Goal: Communication & Community: Share content

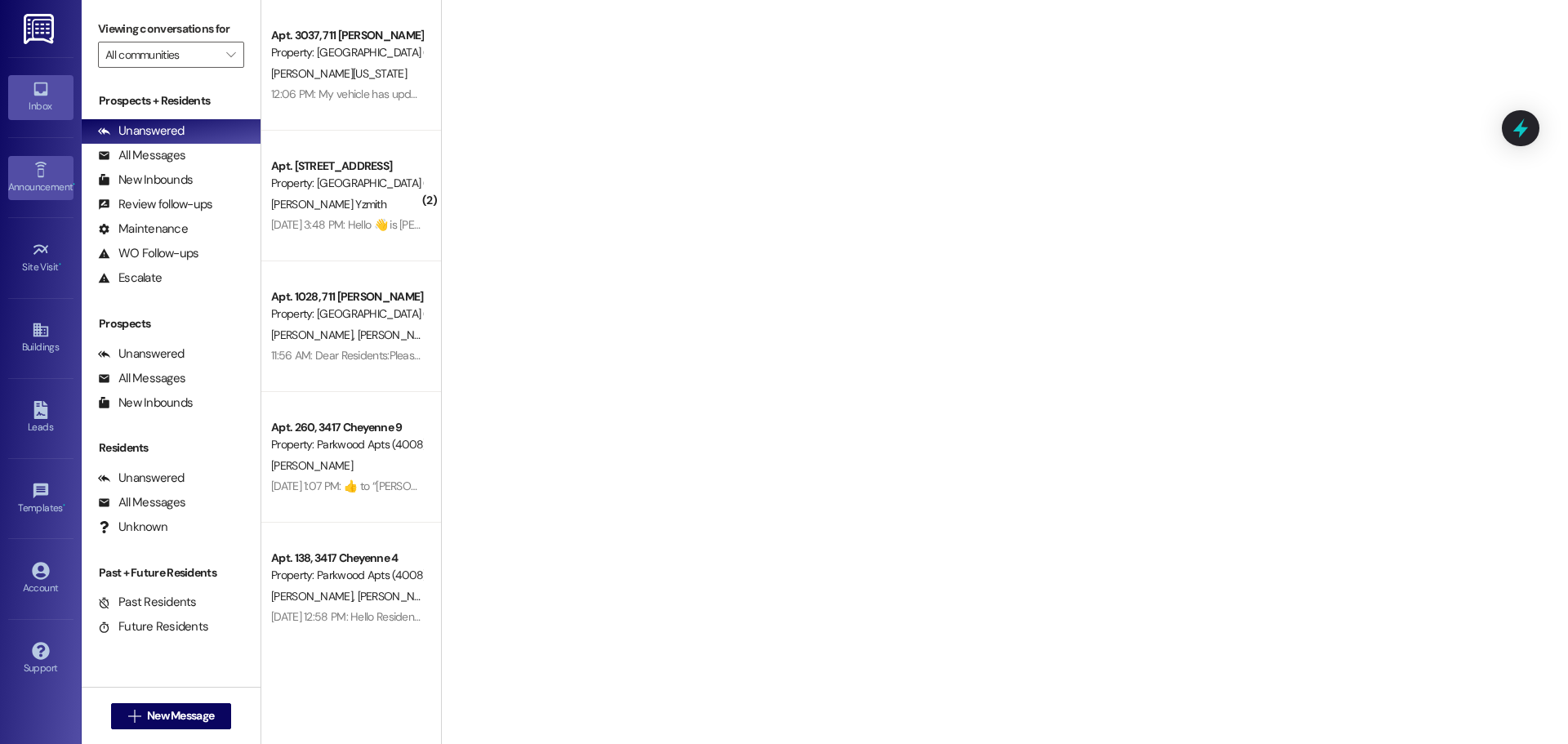
click at [45, 189] on div "Announcement •" at bounding box center [41, 187] width 82 height 16
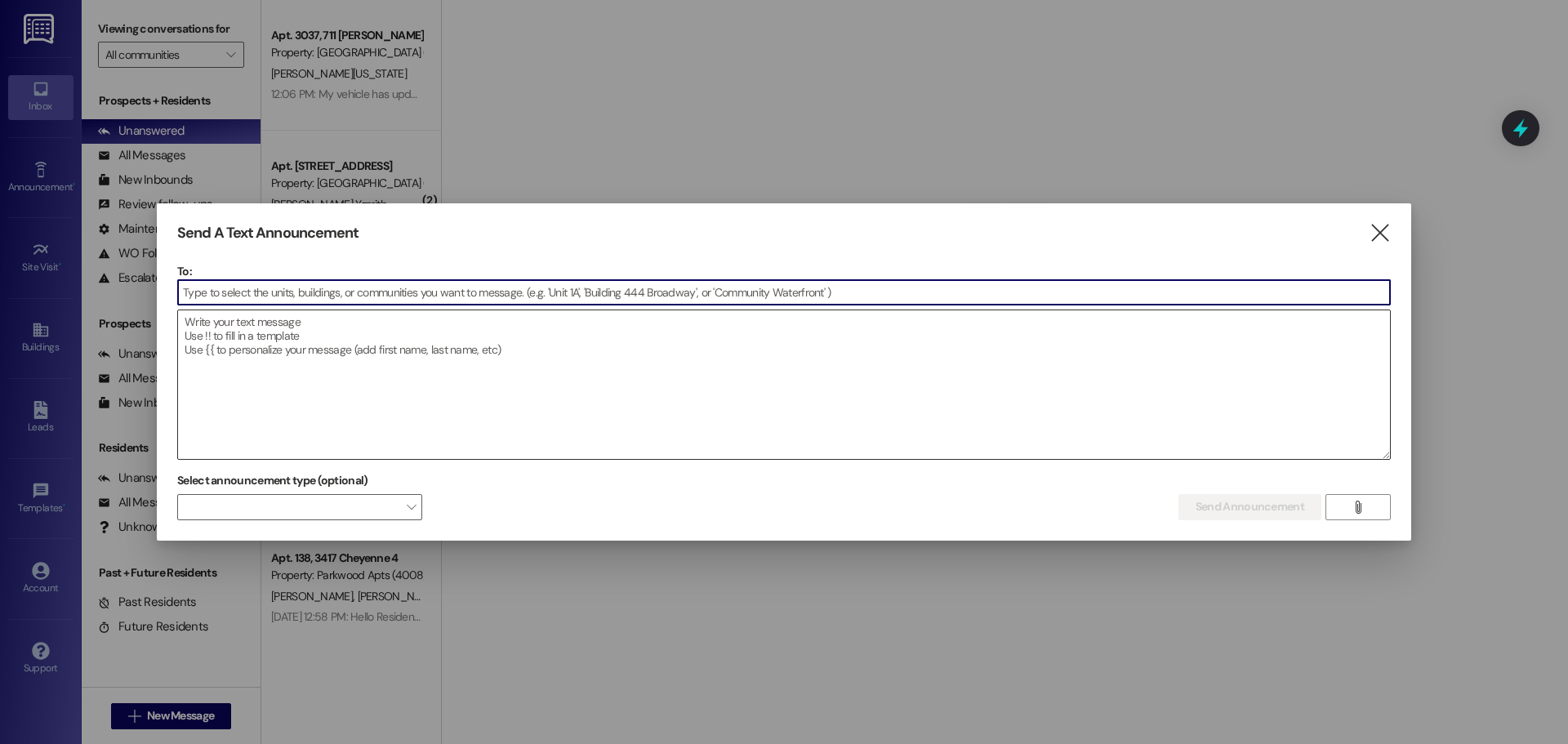
click at [502, 357] on textarea at bounding box center [784, 384] width 1212 height 149
click at [544, 303] on input at bounding box center [784, 292] width 1212 height 25
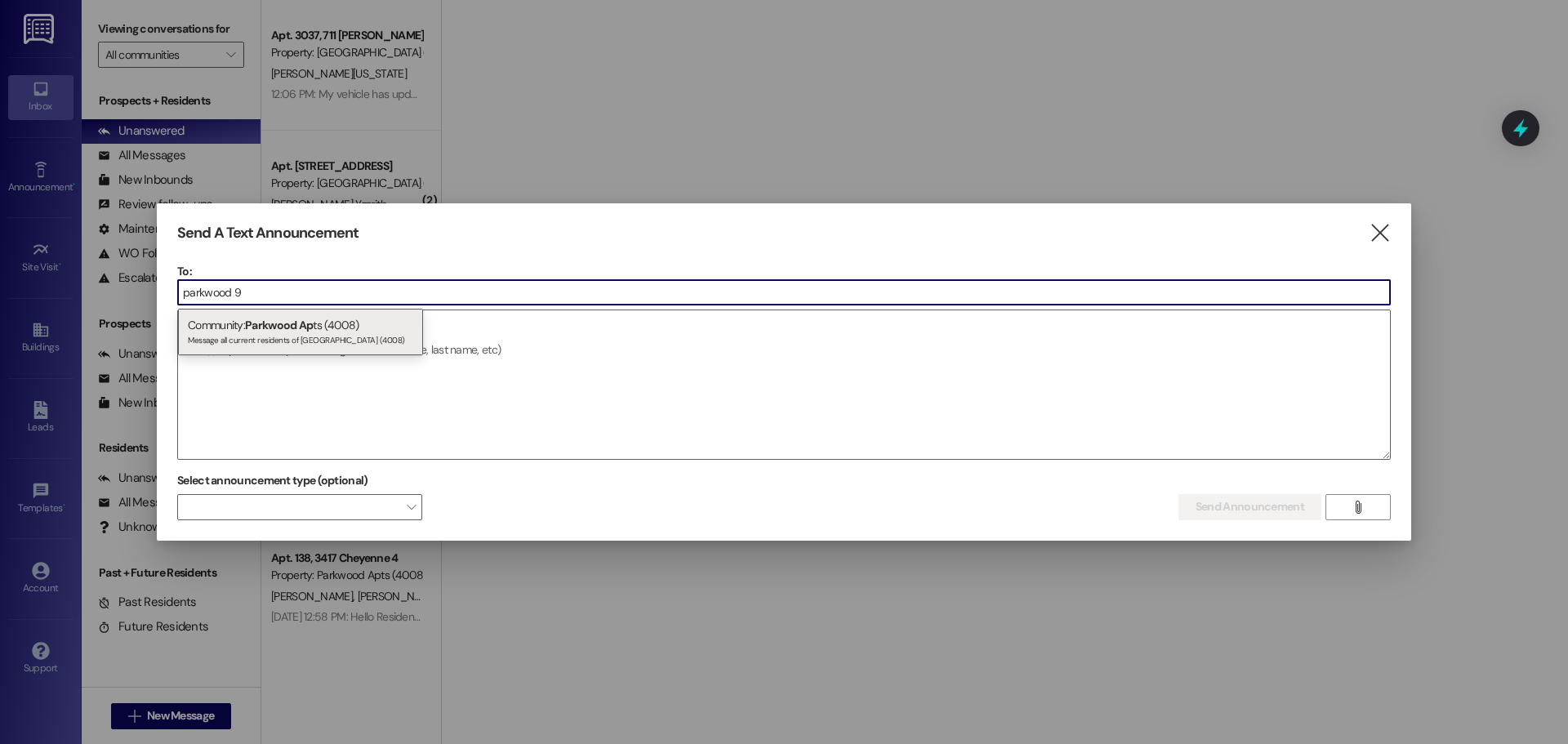
drag, startPoint x: 325, startPoint y: 281, endPoint x: 168, endPoint y: 278, distance: 157.0
click at [168, 278] on div "Send A Text Announcement  To: parkwood 9  Drop image file here Select announc…" at bounding box center [784, 372] width 1254 height 338
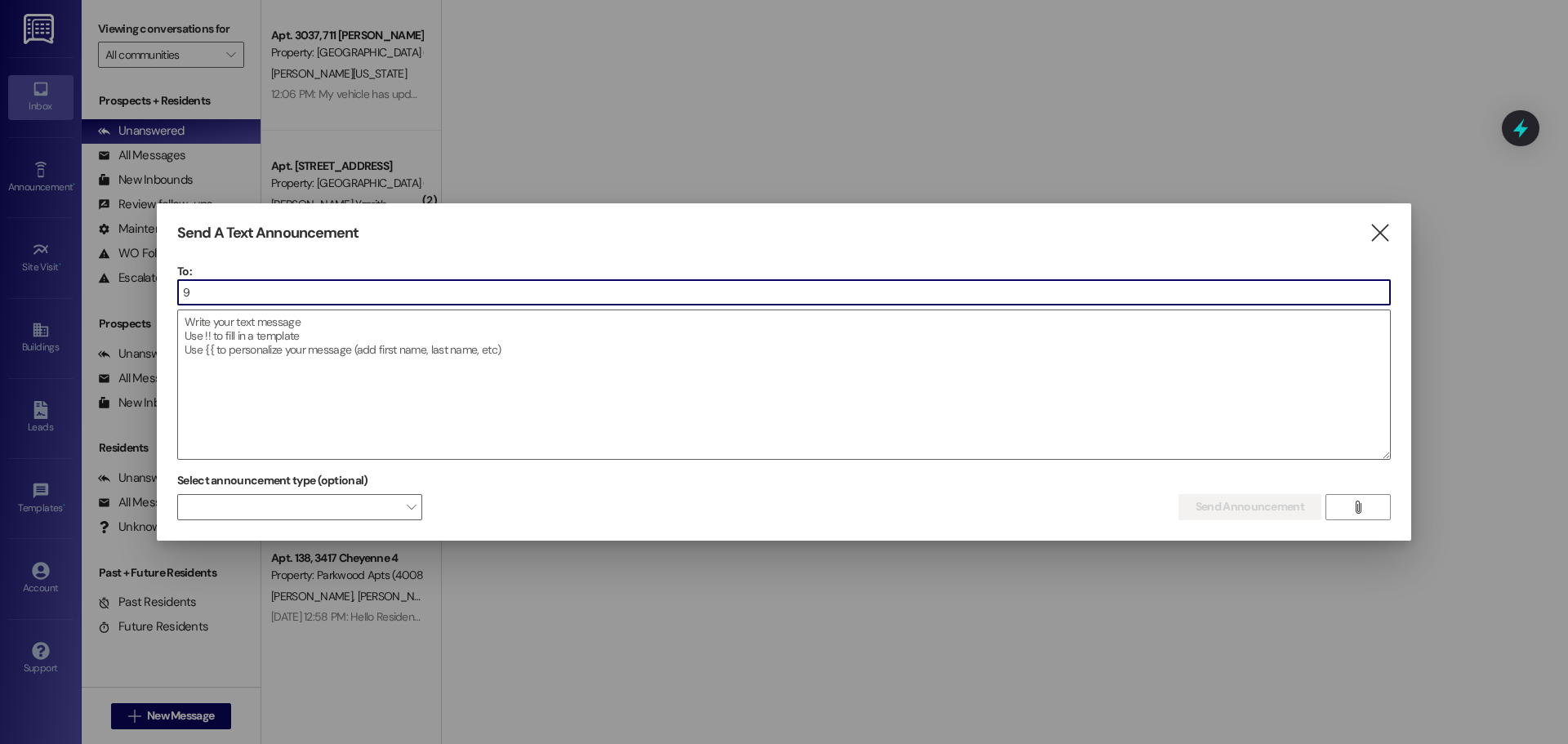
click at [194, 289] on input "9" at bounding box center [784, 292] width 1212 height 25
drag, startPoint x: 200, startPoint y: 293, endPoint x: 150, endPoint y: 284, distance: 50.8
click at [150, 284] on div "Send A Text Announcement  To: 9  Drop image file here Select announcement typ…" at bounding box center [784, 372] width 1568 height 744
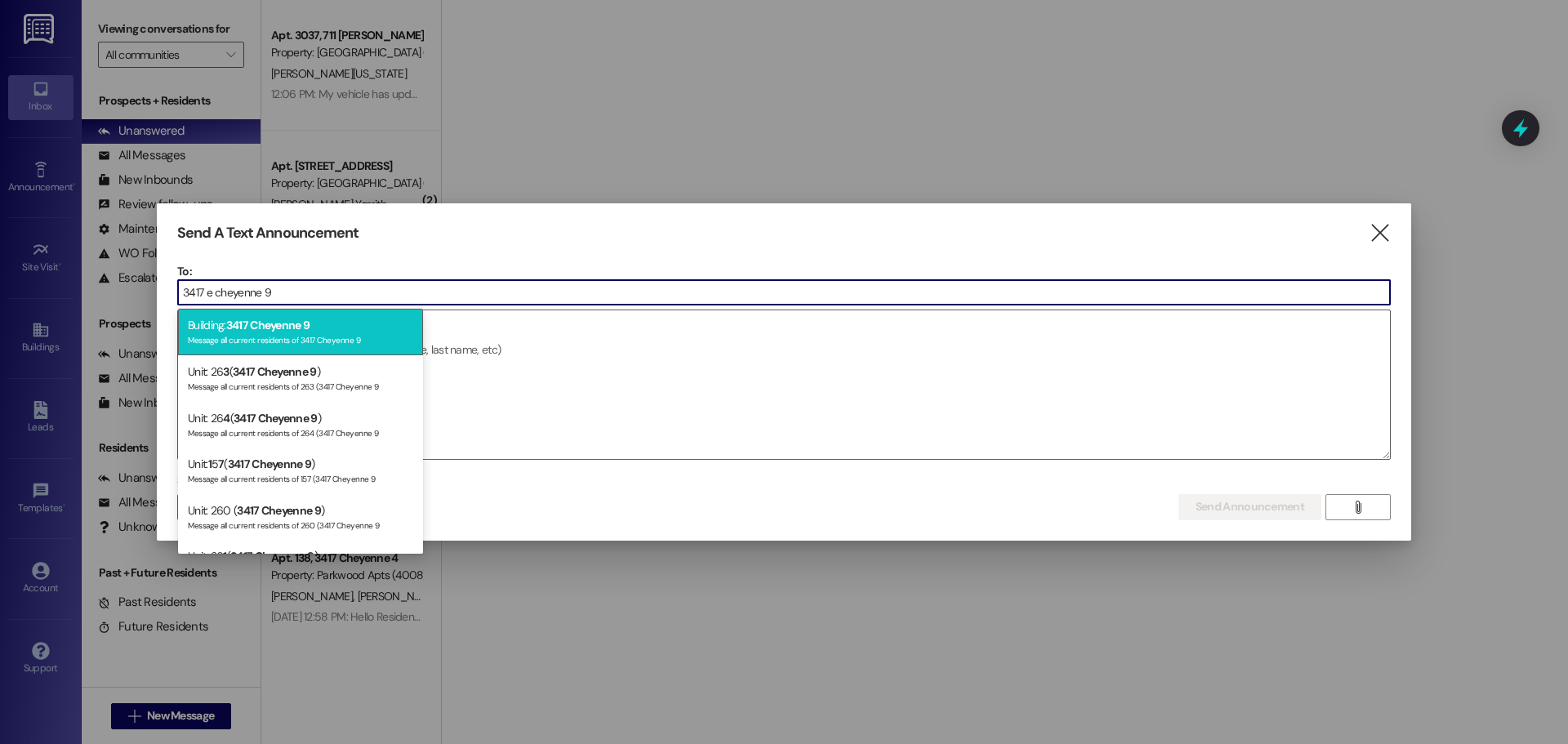
type input "3417 e cheyenne 9"
click at [243, 342] on div "Message all current residents of 3417 Cheyenne 9" at bounding box center [301, 339] width 226 height 14
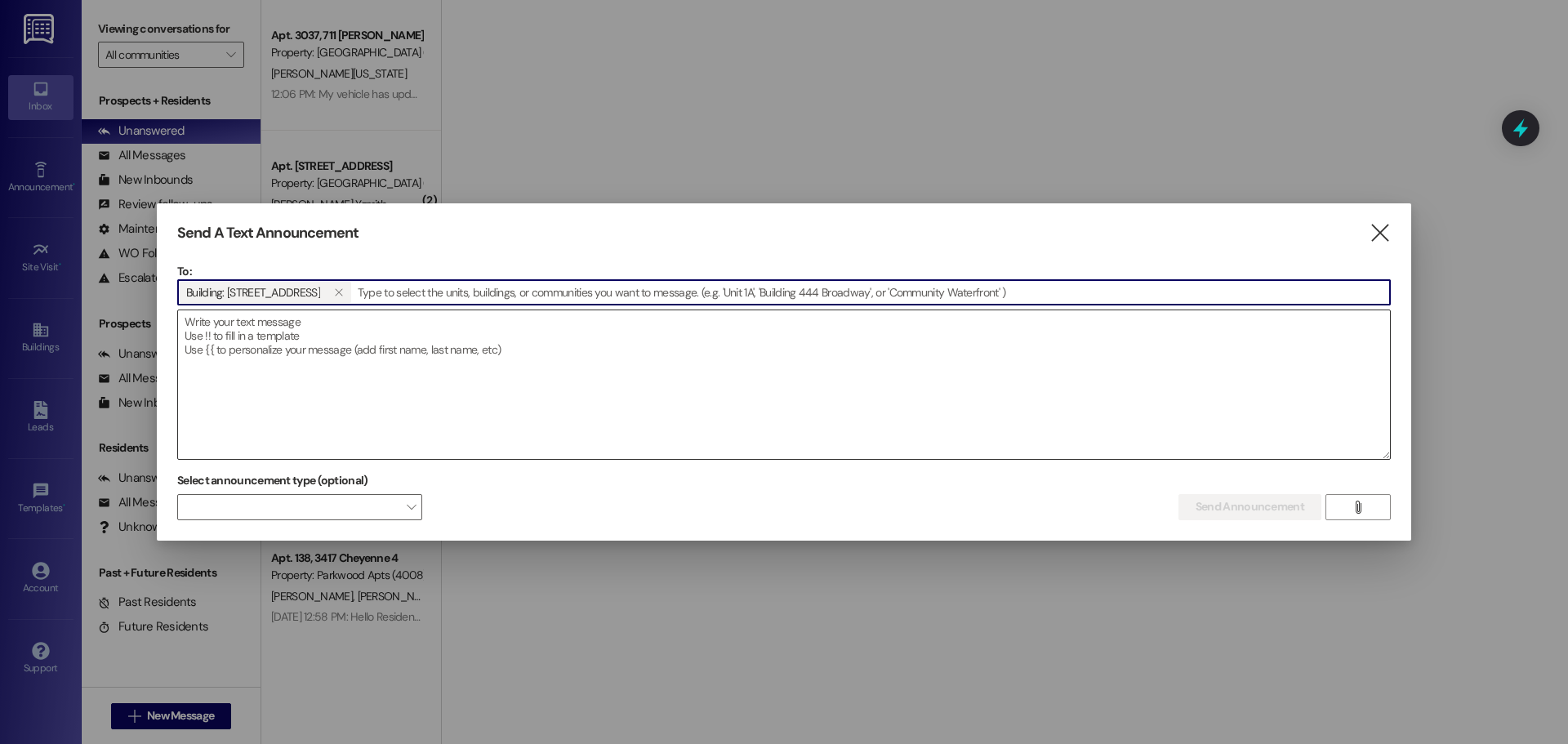
click at [282, 376] on textarea at bounding box center [784, 384] width 1212 height 149
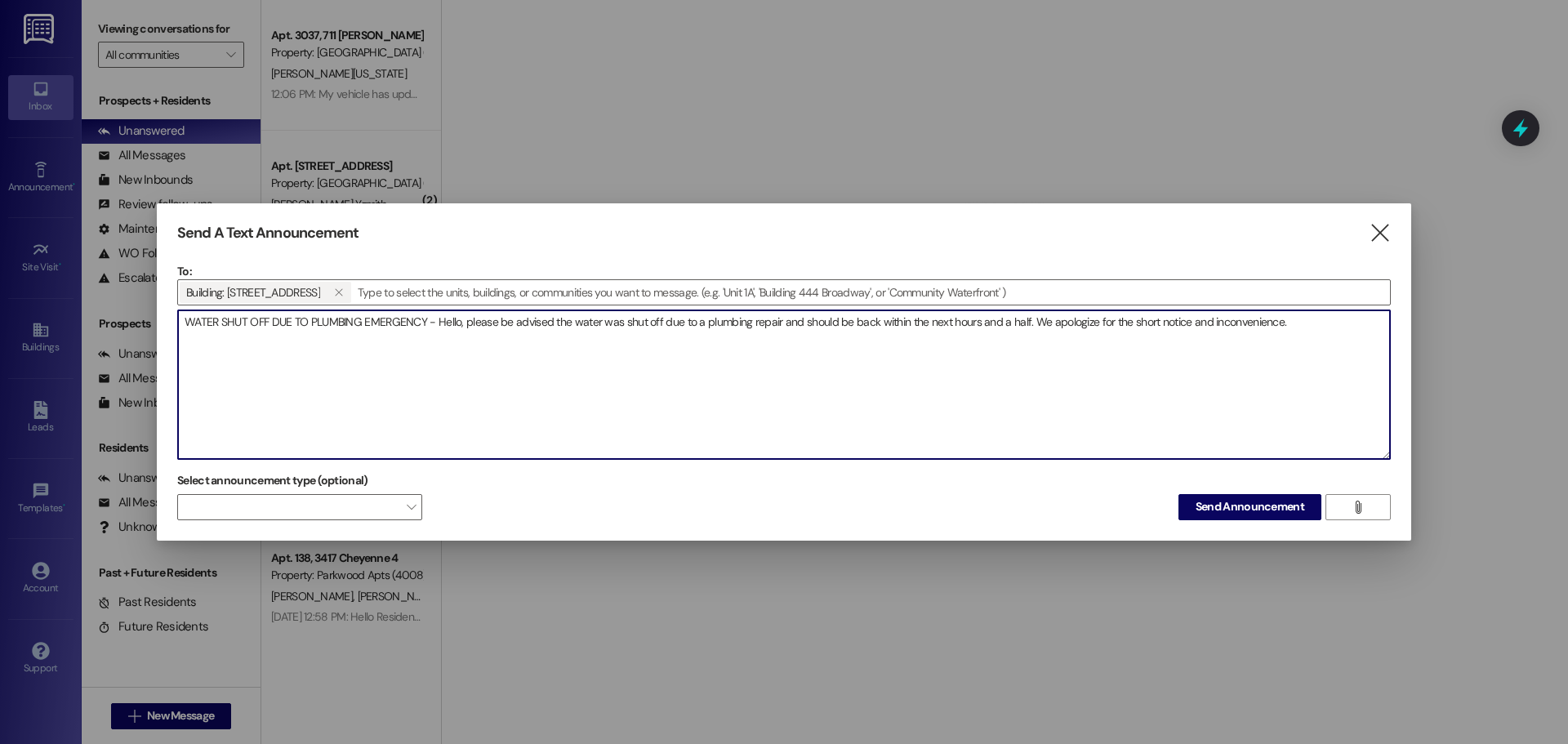
drag, startPoint x: 1209, startPoint y: 321, endPoint x: 1122, endPoint y: 320, distance: 87.0
click at [1122, 320] on textarea "WATER SHUT OFF DUE TO PLUMBING EMERGENCY - Hello, please be advised the water w…" at bounding box center [784, 384] width 1212 height 149
drag, startPoint x: 1246, startPoint y: 346, endPoint x: 25, endPoint y: 274, distance: 1223.1
click at [425, 326] on textarea "WATER SHUT OFF DUE TO PLUMBING EMERGENCY - Hello, please be advised the water w…" at bounding box center [784, 384] width 1212 height 149
click at [1205, 364] on textarea "WATER SHUT OFF DUE TO PLUMBING EMERGENCY - Hello, please be advised the water w…" at bounding box center [784, 384] width 1212 height 149
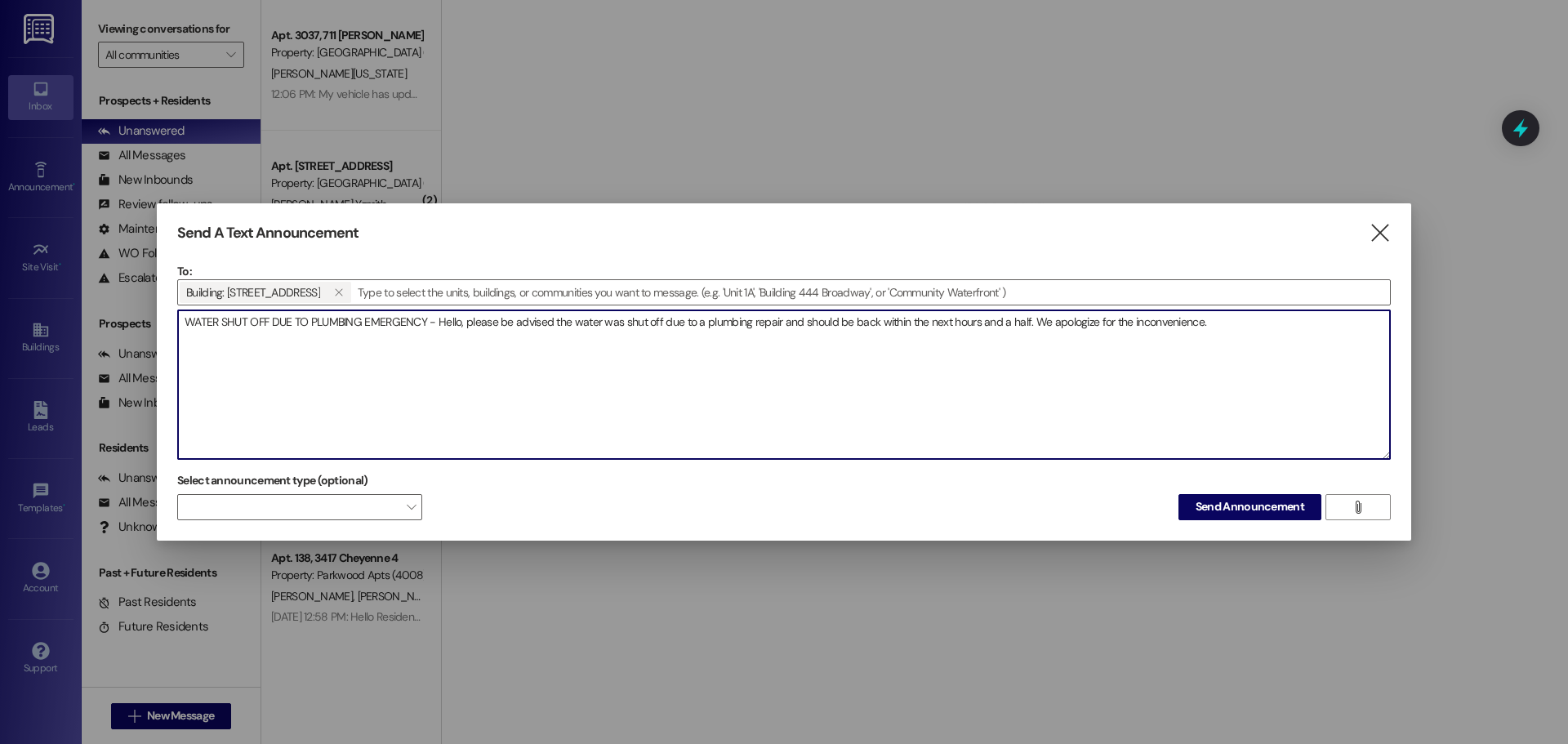
click at [1220, 327] on textarea "WATER SHUT OFF DUE TO PLUMBING EMERGENCY - Hello, please be advised the water w…" at bounding box center [784, 384] width 1212 height 149
paste textarea "Hola, tenga en cuenta que el agua se cortó debido a una reparación de plomería …"
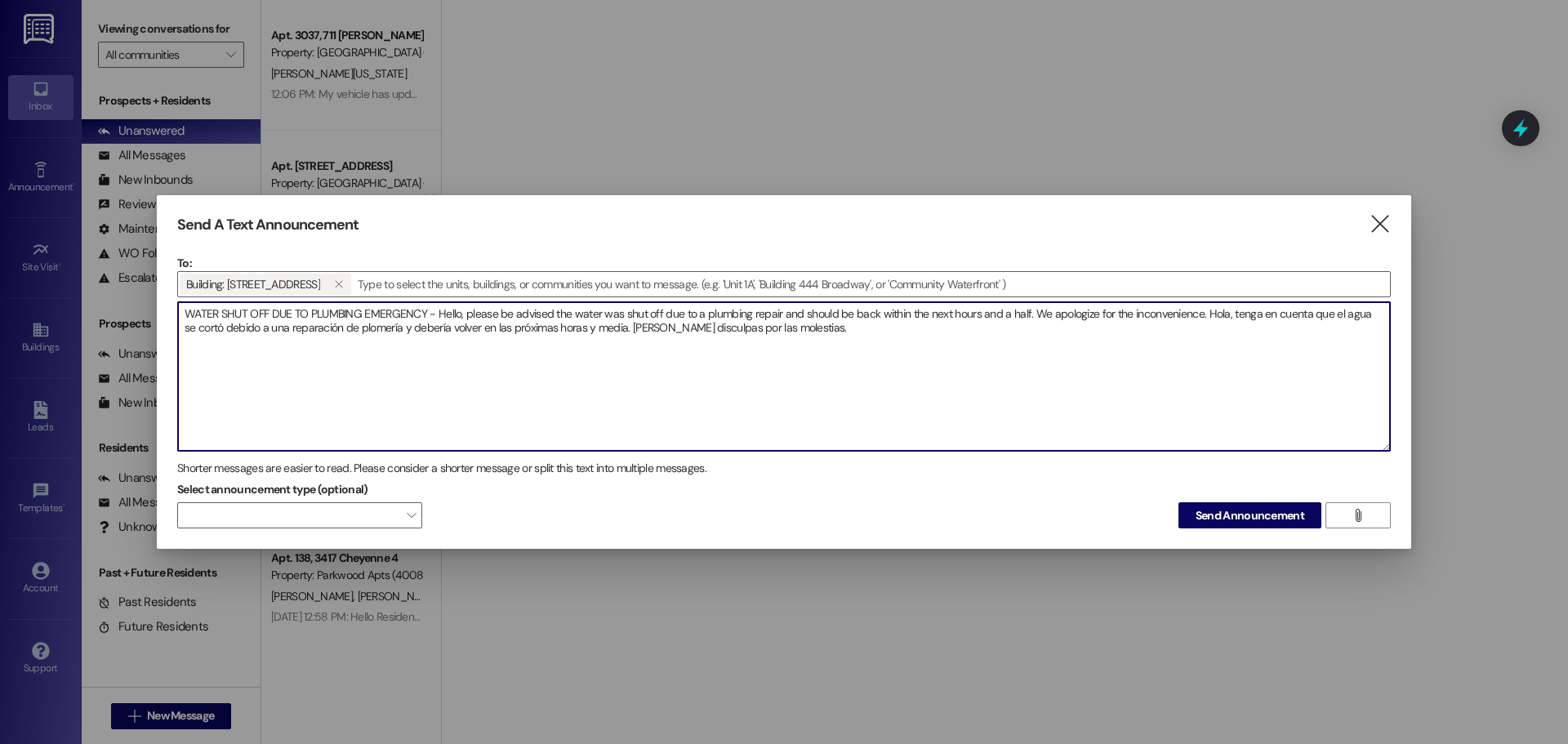
click at [492, 326] on textarea "WATER SHUT OFF DUE TO PLUMBING EMERGENCY - Hello, please be advised the water w…" at bounding box center [784, 377] width 1212 height 149
click at [656, 334] on textarea "WATER SHUT OFF DUE TO PLUMBING EMERGENCY - Hello, please be advised the water w…" at bounding box center [784, 377] width 1212 height 149
click at [702, 328] on textarea "WATER SHUT OFF DUE TO PLUMBING EMERGENCY - Hello, please be advised the water w…" at bounding box center [784, 377] width 1212 height 149
drag, startPoint x: 767, startPoint y: 334, endPoint x: 755, endPoint y: 335, distance: 12.0
click at [754, 333] on textarea "WATER SHUT OFF DUE TO PLUMBING EMERGENCY - Hello, please be advised the water w…" at bounding box center [784, 377] width 1212 height 149
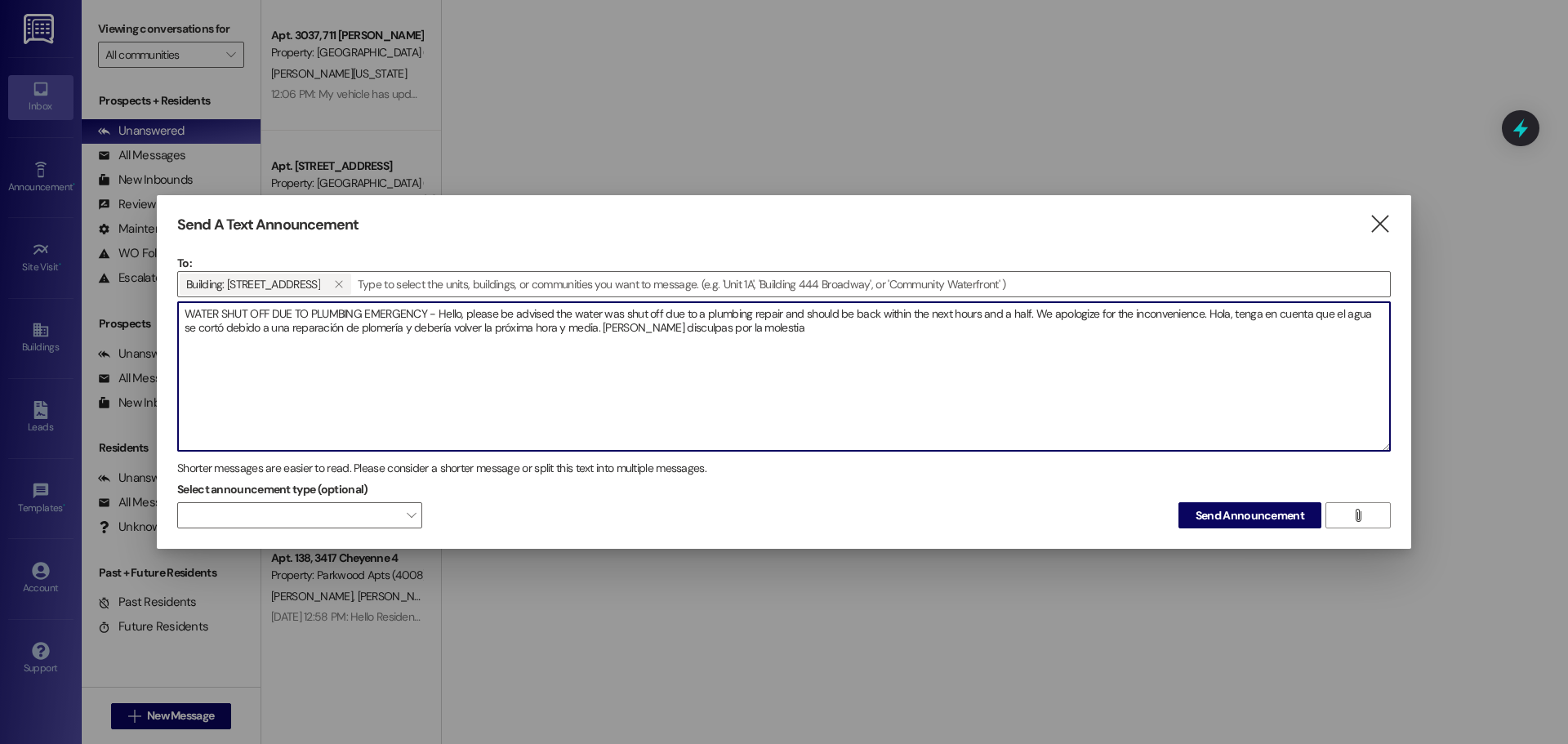
click at [778, 332] on textarea "WATER SHUT OFF DUE TO PLUMBING EMERGENCY - Hello, please be advised the water w…" at bounding box center [784, 377] width 1212 height 149
drag, startPoint x: 784, startPoint y: 336, endPoint x: 179, endPoint y: 319, distance: 605.2
click at [179, 319] on textarea "WATER SHUT OFF DUE TO PLUMBING EMERGENCY - Hello, please be advised the water w…" at bounding box center [784, 377] width 1212 height 149
click at [202, 328] on textarea "WATER SHUT OFF DUE TO PLUMBING EMERGENCY - Hello, please be advised the water w…" at bounding box center [784, 377] width 1212 height 149
type textarea "WATER SHUT OFF DUE TO PLUMBING EMERGENCY - Hello, please be advised the water w…"
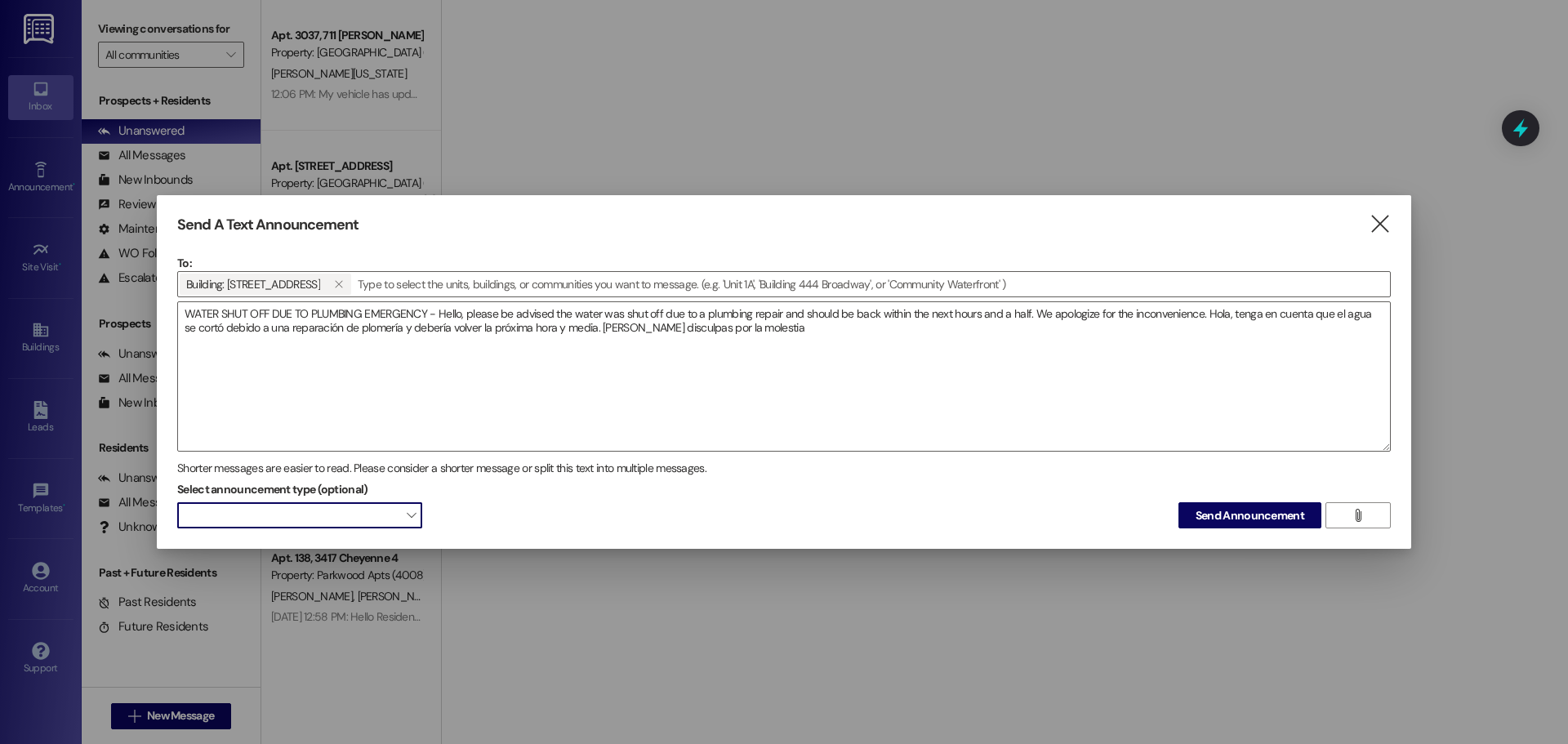
click at [306, 514] on span at bounding box center [300, 515] width 245 height 27
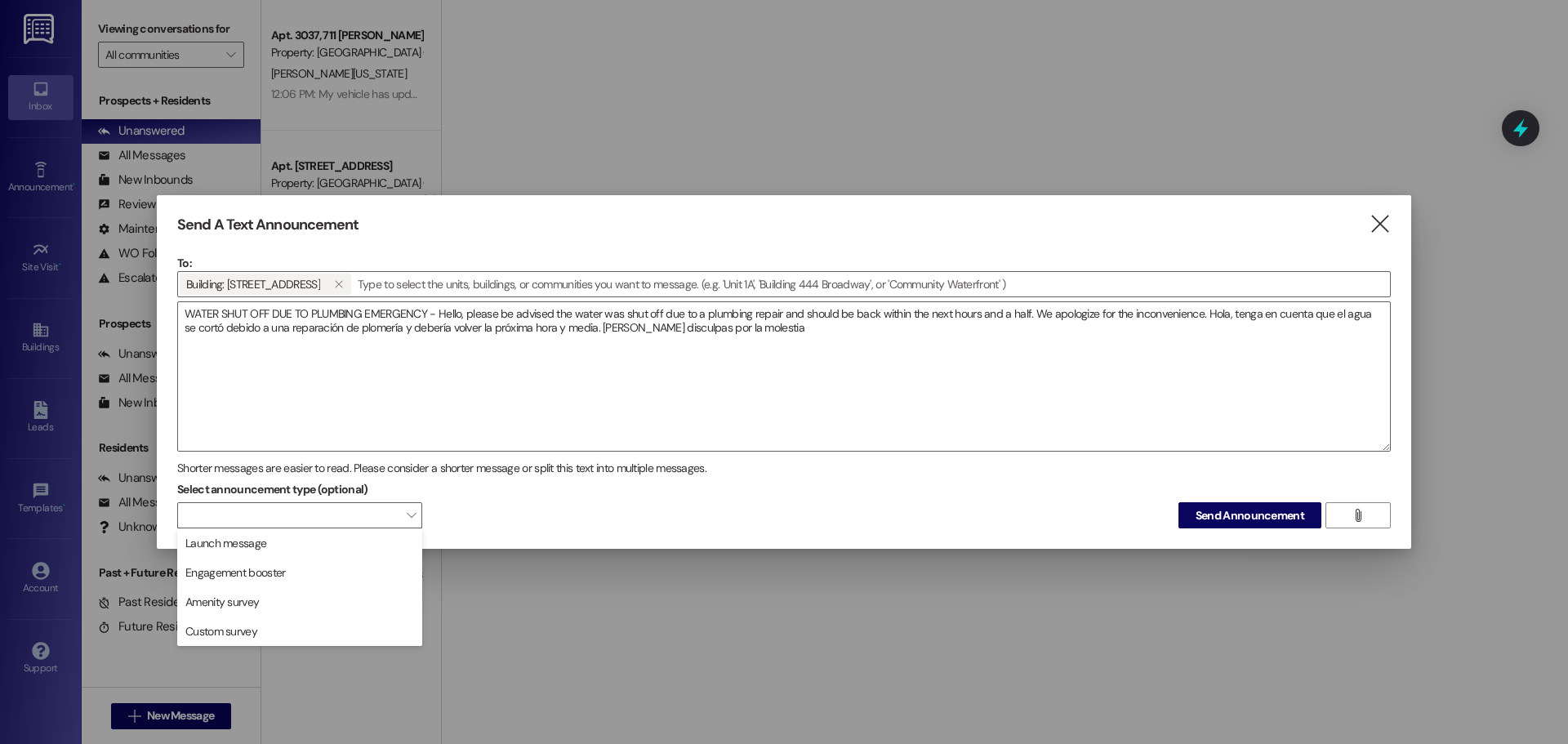
click at [549, 499] on div "Select announcement type (optional)  Send Announcement " at bounding box center [784, 503] width 1213 height 51
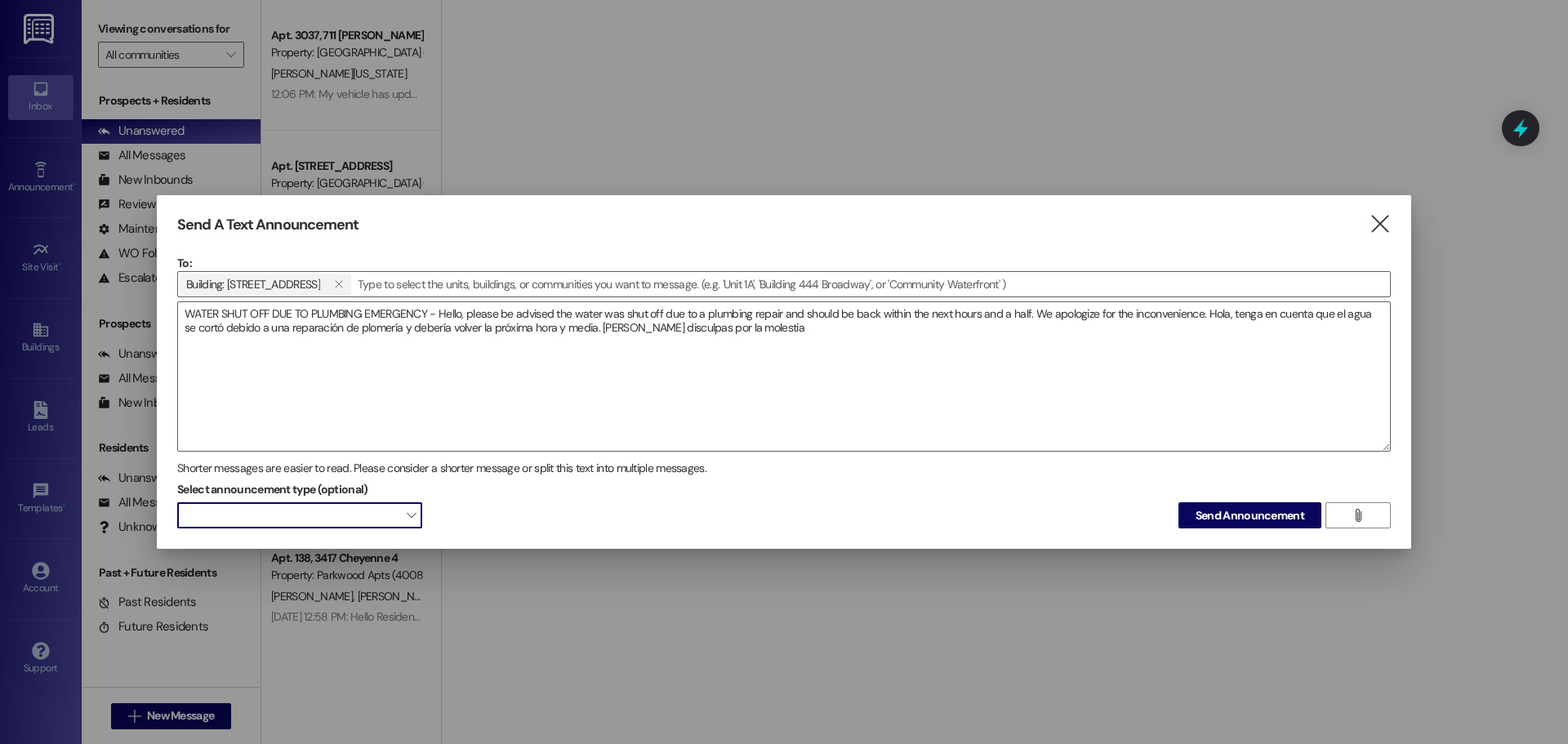
click at [396, 513] on span at bounding box center [300, 515] width 245 height 27
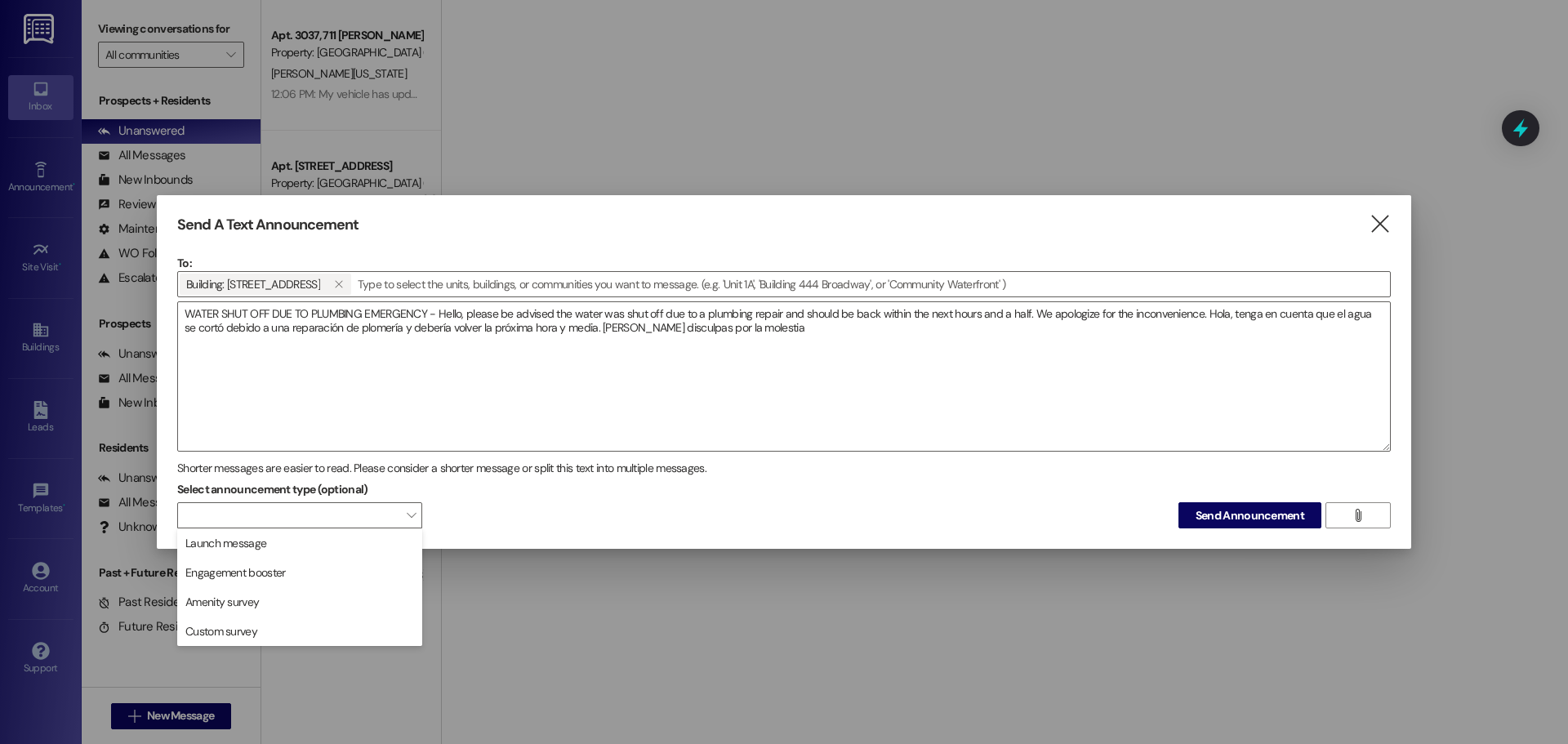
click at [532, 499] on div "Select announcement type (optional)  Send Announcement " at bounding box center [784, 503] width 1213 height 51
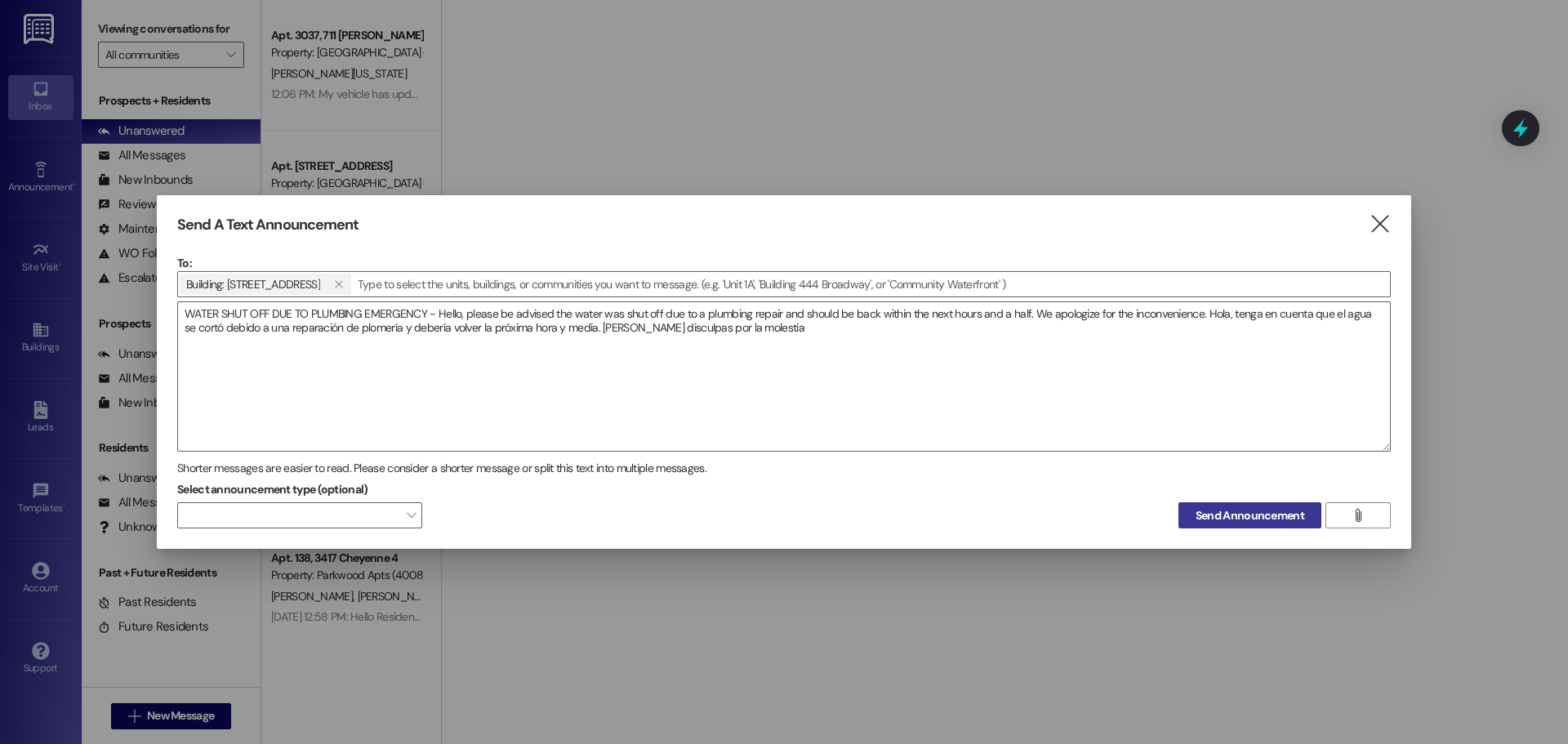
click at [1212, 520] on span "Send Announcement" at bounding box center [1249, 516] width 109 height 17
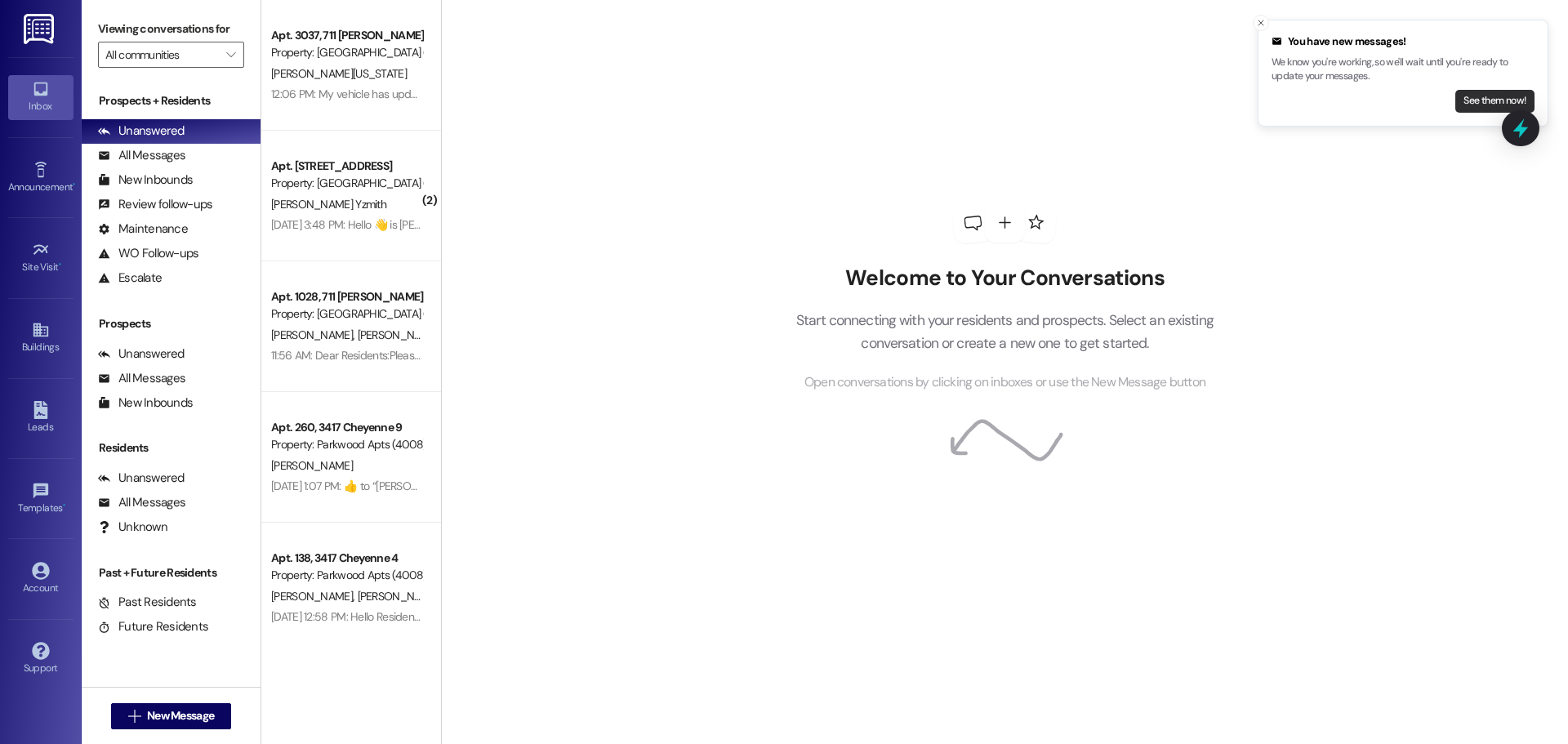
click at [1504, 104] on button "See them now!" at bounding box center [1495, 102] width 80 height 23
